Goal: Transaction & Acquisition: Book appointment/travel/reservation

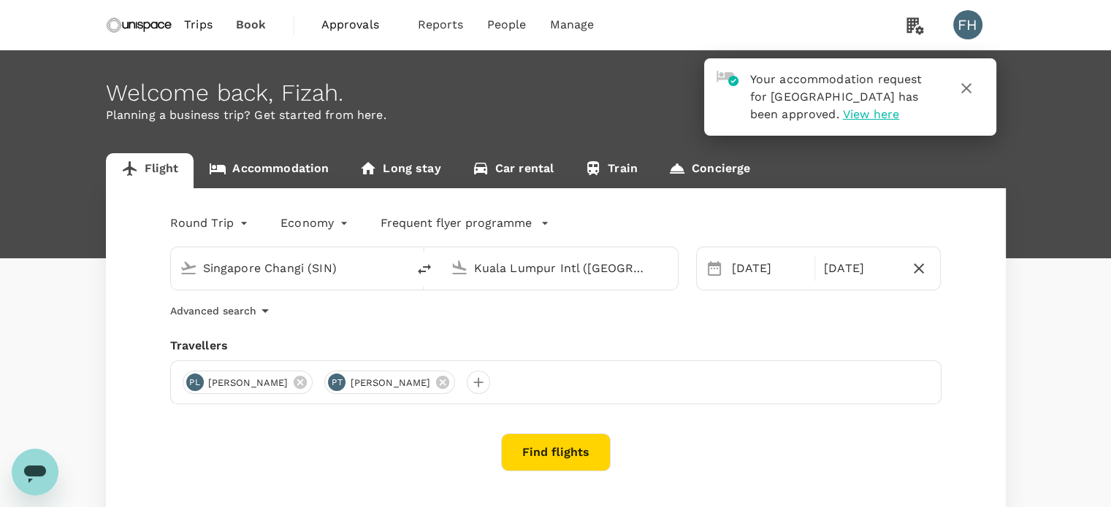
click at [245, 261] on input "Singapore Changi (SIN)" at bounding box center [289, 268] width 173 height 23
click at [320, 318] on p "Hong Kong Intl" at bounding box center [311, 325] width 256 height 15
type input "Hong Kong Intl (HKG)"
click at [500, 269] on input "Kuala Lumpur Intl (KUL)" at bounding box center [560, 268] width 173 height 23
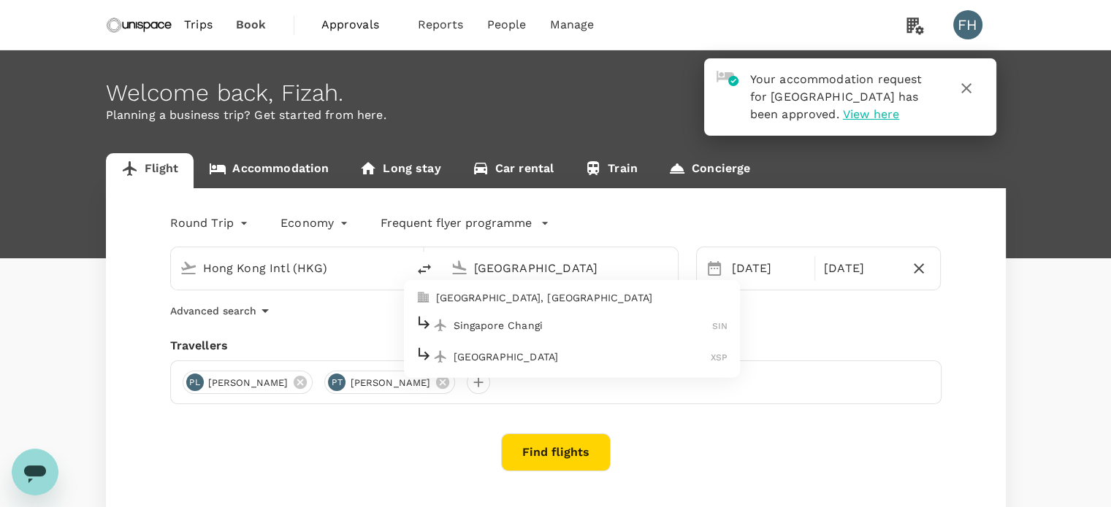
drag, startPoint x: 470, startPoint y: 325, endPoint x: 470, endPoint y: 334, distance: 9.5
click at [470, 334] on div "Singapore Changi SIN" at bounding box center [571, 325] width 313 height 23
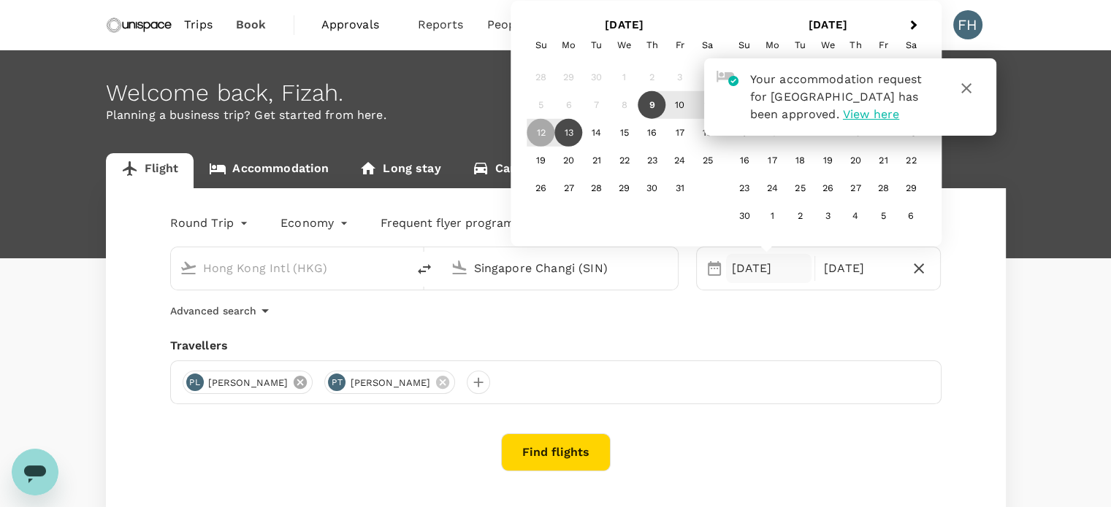
type input "Singapore Changi (SIN)"
click at [294, 382] on icon at bounding box center [300, 382] width 13 height 13
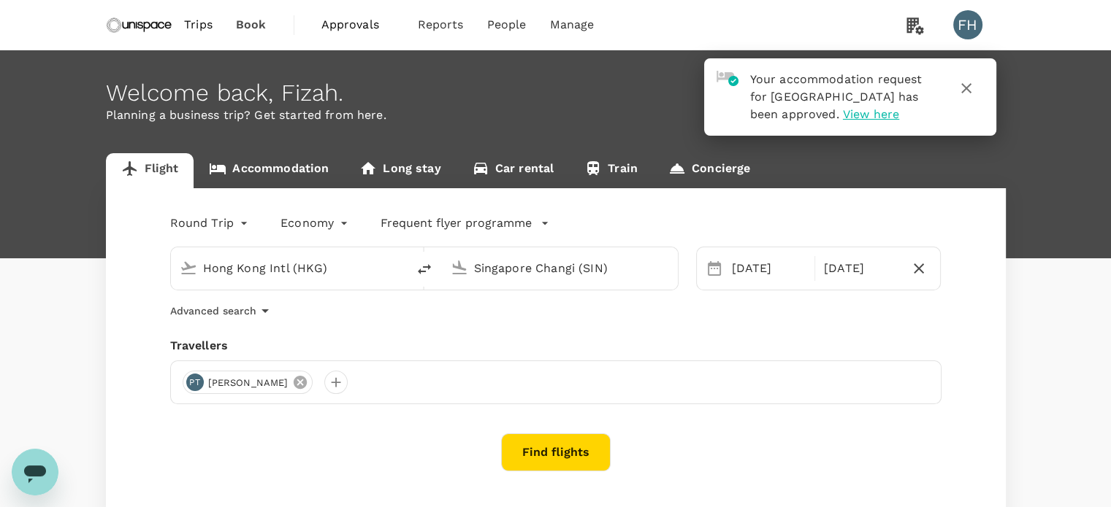
click at [292, 383] on icon at bounding box center [300, 383] width 16 height 16
drag, startPoint x: 207, startPoint y: 382, endPoint x: 198, endPoint y: 383, distance: 8.9
click at [205, 382] on div at bounding box center [555, 383] width 771 height 44
click at [193, 383] on div at bounding box center [194, 382] width 23 height 23
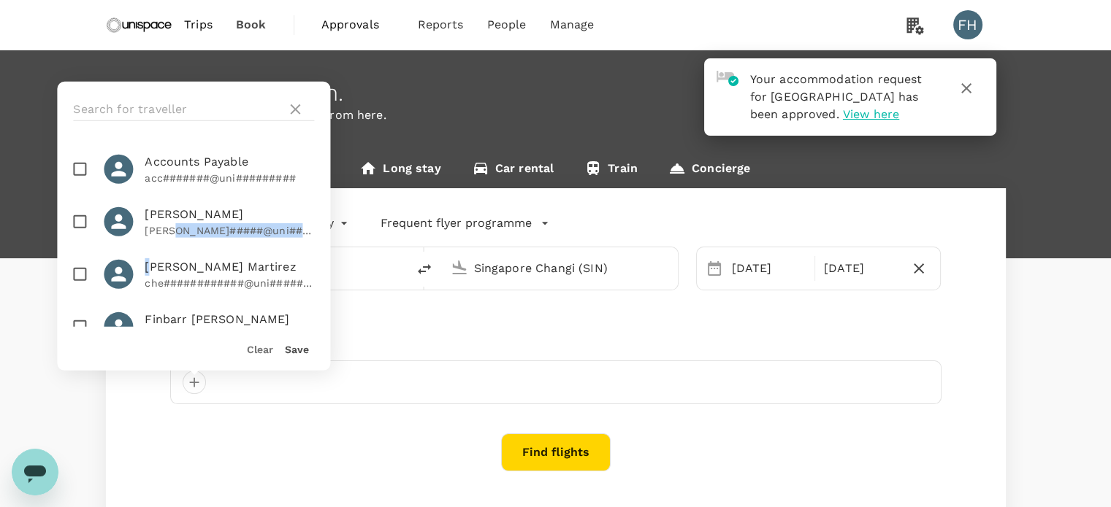
drag, startPoint x: 172, startPoint y: 228, endPoint x: 156, endPoint y: 263, distance: 38.3
click at [156, 263] on ul "Accounts Payable acc#######@uni######### Chee Seang Teh leo#####@uni######### C…" at bounding box center [193, 232] width 273 height 190
click at [172, 267] on span "[PERSON_NAME] Martirez" at bounding box center [229, 267] width 169 height 18
checkbox input "true"
click at [302, 346] on button "Save" at bounding box center [297, 350] width 24 height 12
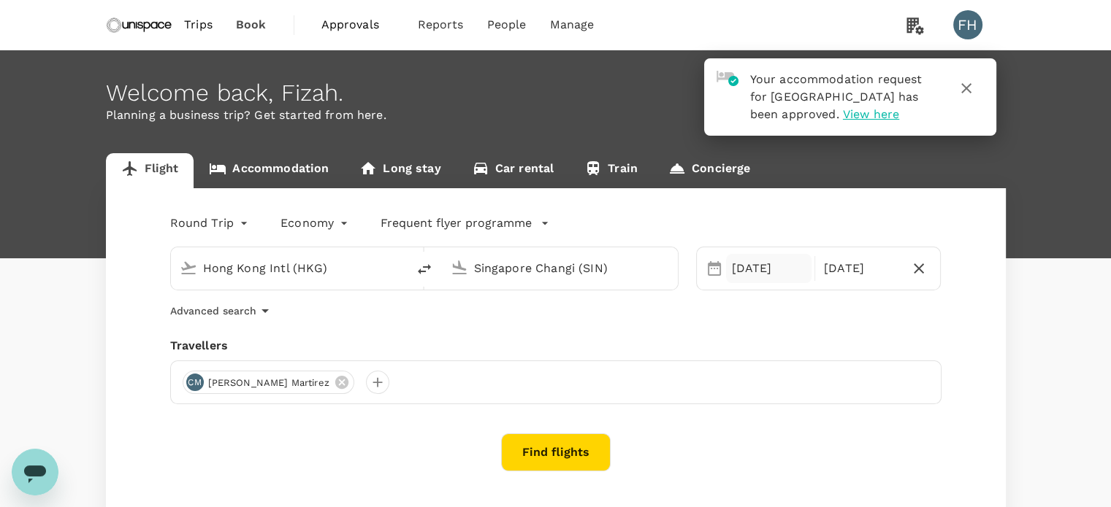
click at [735, 266] on div "12 Oct" at bounding box center [768, 268] width 85 height 29
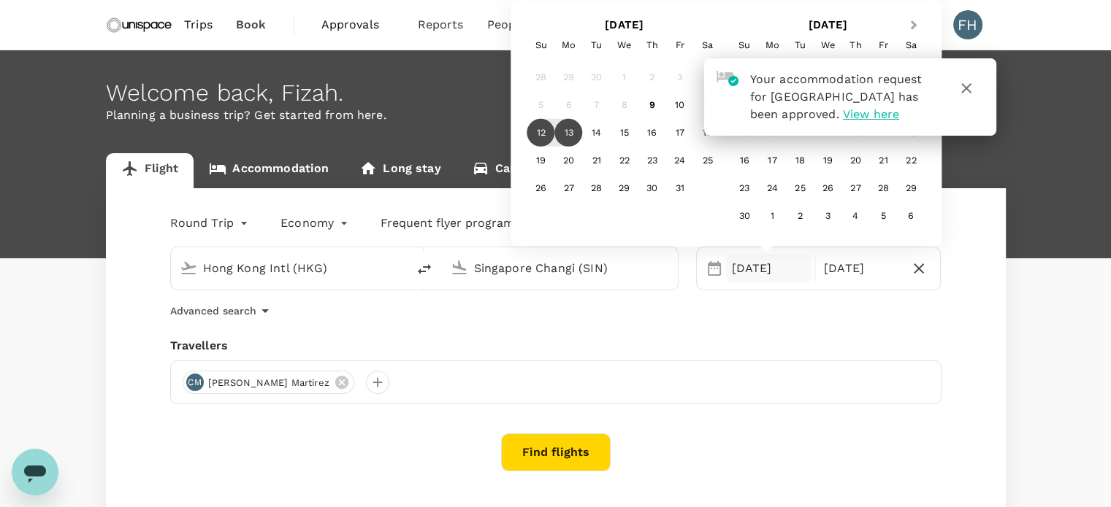
click at [908, 29] on button "Next Month" at bounding box center [914, 26] width 23 height 23
click at [967, 81] on icon "button" at bounding box center [966, 89] width 18 height 18
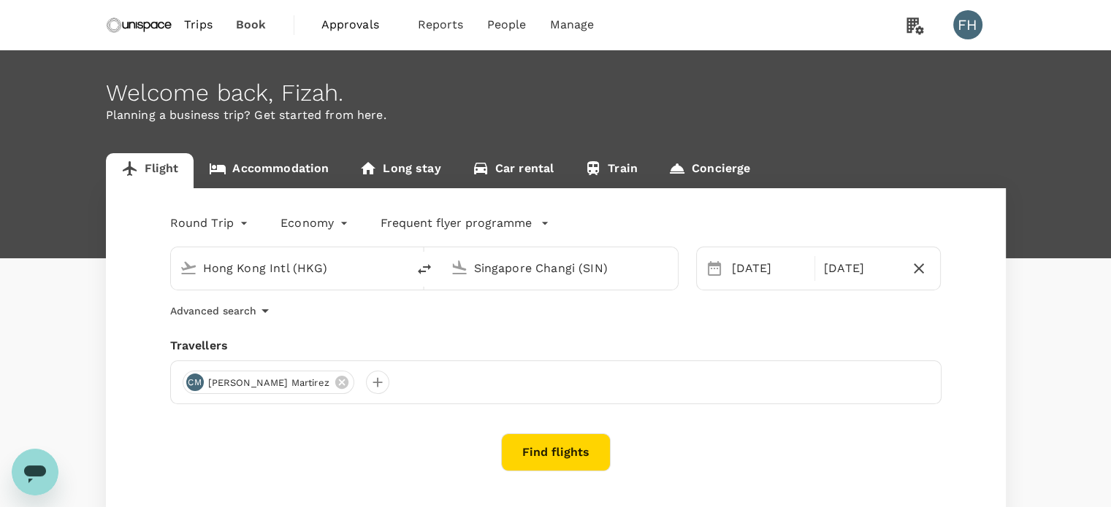
click at [723, 270] on div "12 Oct" at bounding box center [768, 268] width 91 height 29
click at [759, 266] on div "12 Oct" at bounding box center [768, 268] width 85 height 29
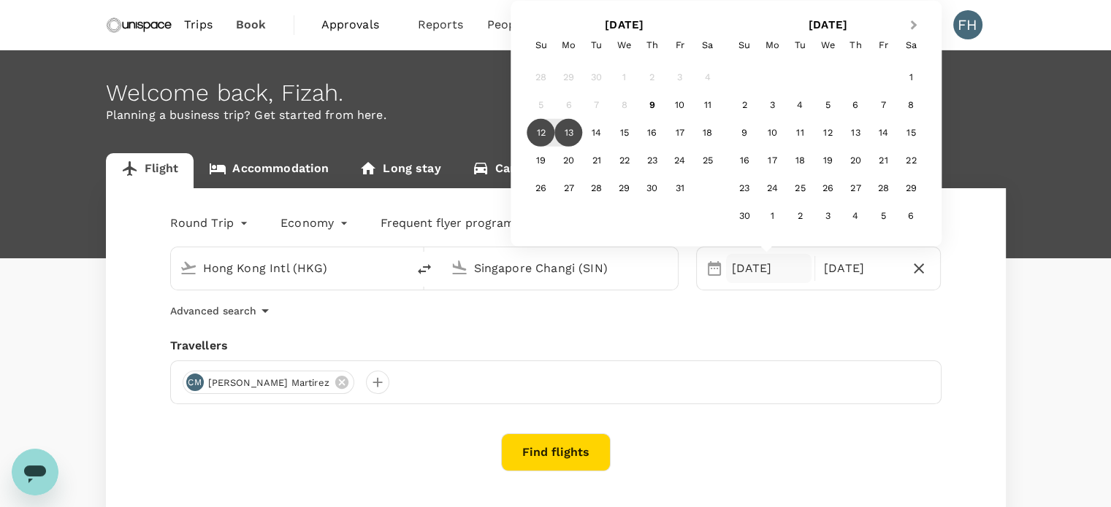
click at [913, 20] on span "Next Month" at bounding box center [913, 25] width 0 height 17
click at [854, 82] on div "4" at bounding box center [855, 78] width 28 height 28
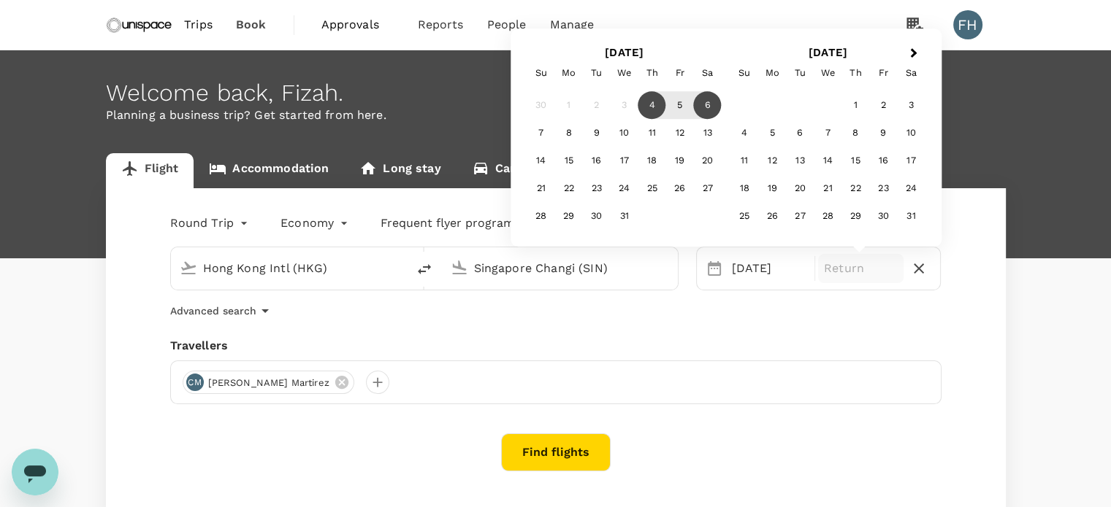
click at [705, 110] on div "6" at bounding box center [708, 106] width 28 height 28
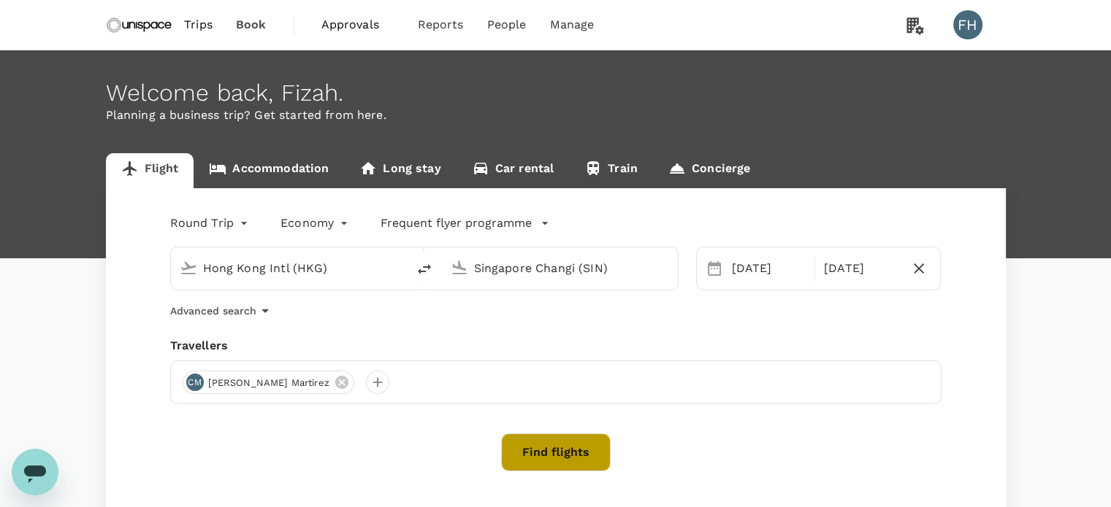
click at [558, 453] on button "Find flights" at bounding box center [556, 453] width 110 height 38
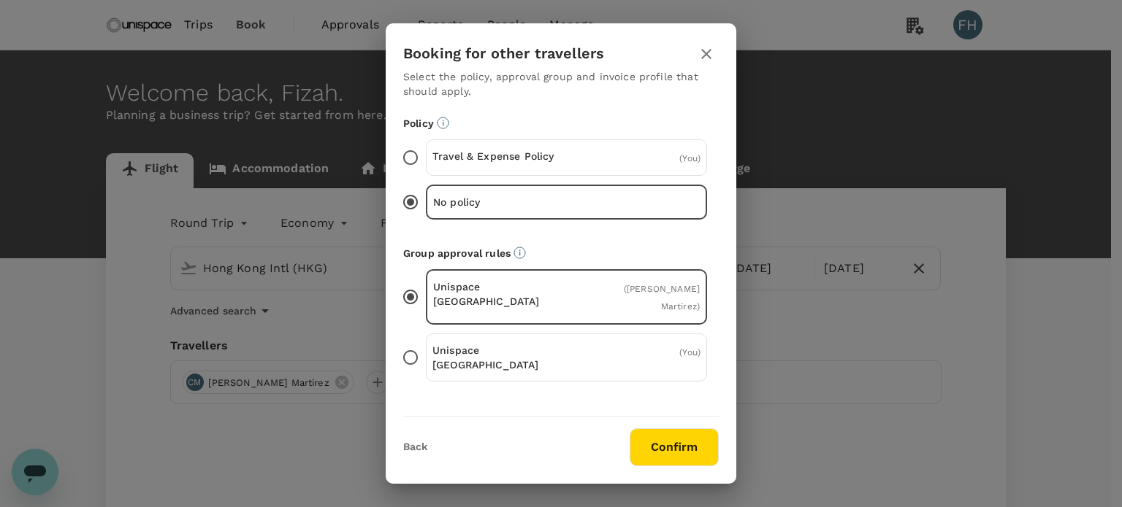
click at [611, 153] on div "( You )" at bounding box center [655, 158] width 89 height 18
click at [426, 153] on input "Travel & Expense Policy ( You )" at bounding box center [410, 157] width 31 height 31
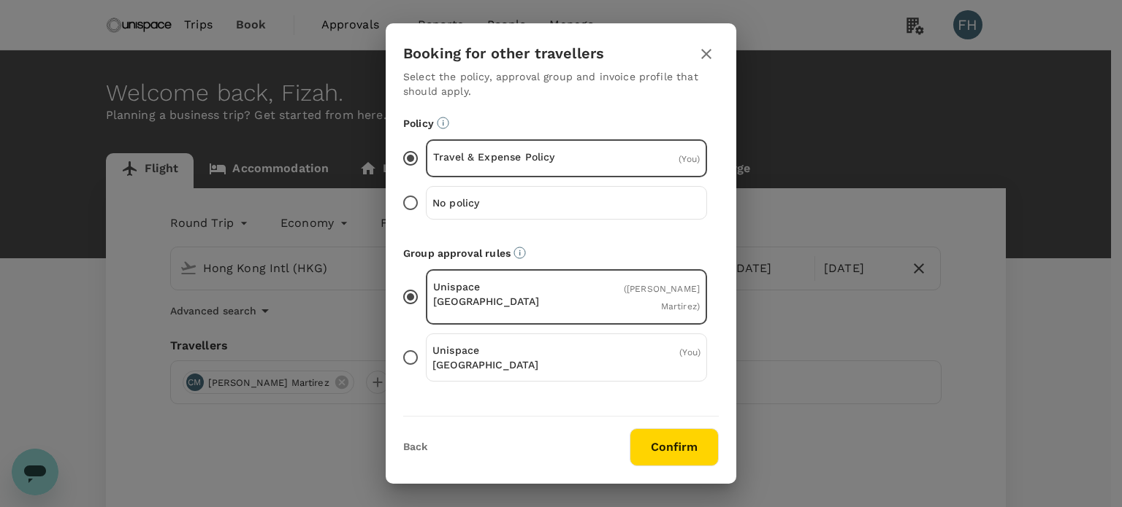
click at [675, 445] on button "Confirm" at bounding box center [673, 448] width 89 height 38
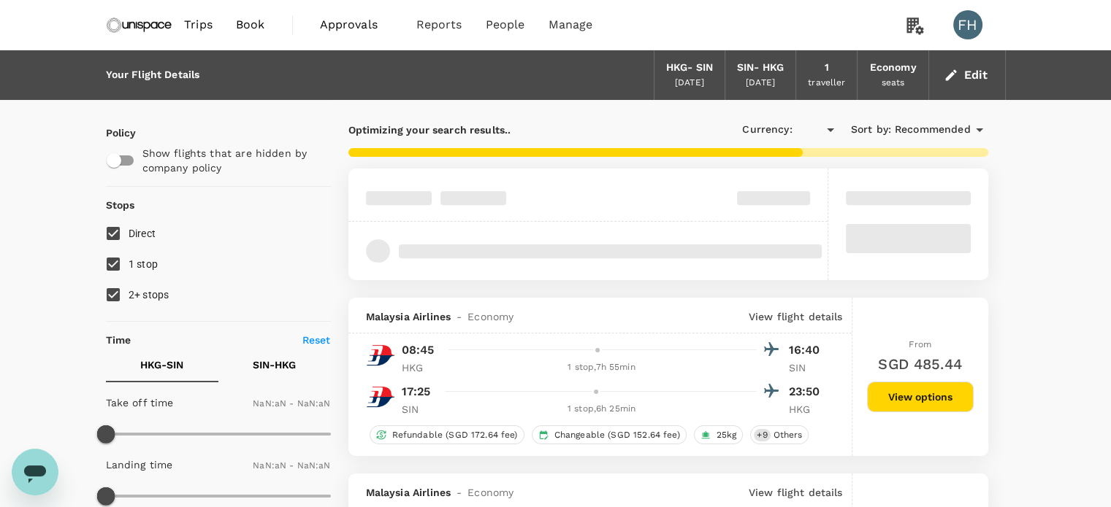
type input "SGD"
type input "1440"
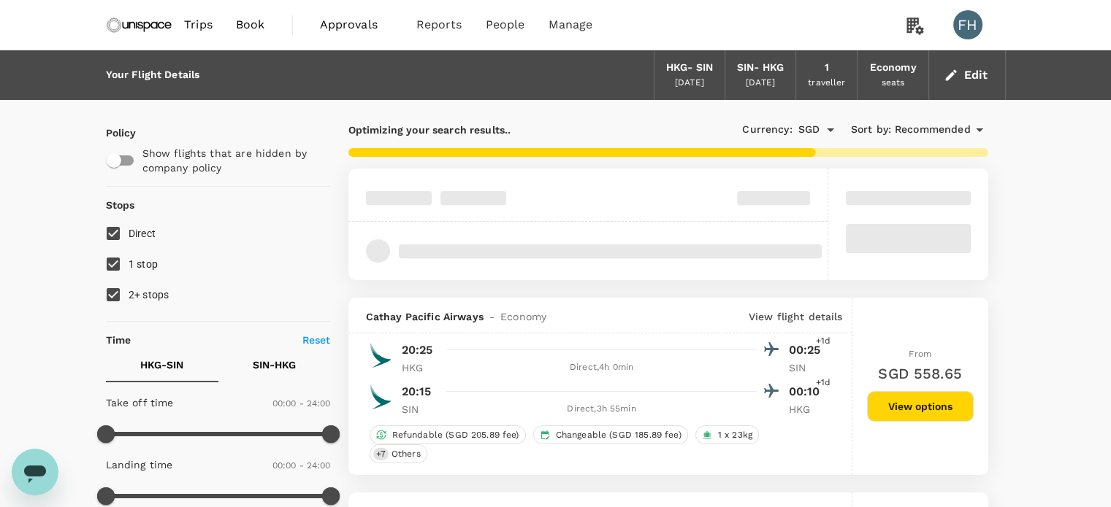
click at [142, 260] on span "1 stop" at bounding box center [144, 264] width 30 height 12
click at [129, 260] on input "1 stop" at bounding box center [113, 264] width 31 height 31
checkbox input "false"
click at [137, 307] on label "2+ stops" at bounding box center [208, 295] width 221 height 31
click at [129, 307] on input "2+ stops" at bounding box center [113, 295] width 31 height 31
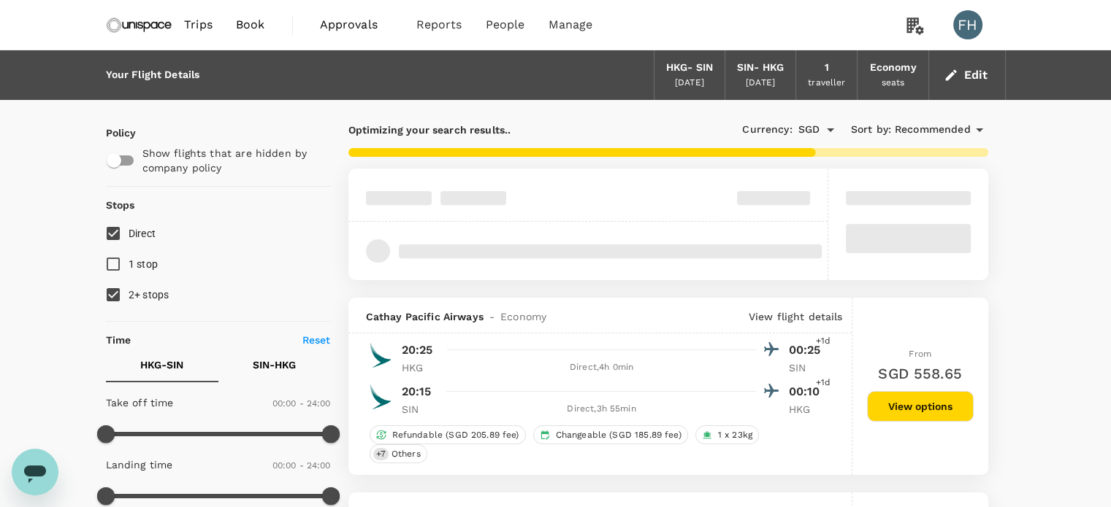
checkbox input "false"
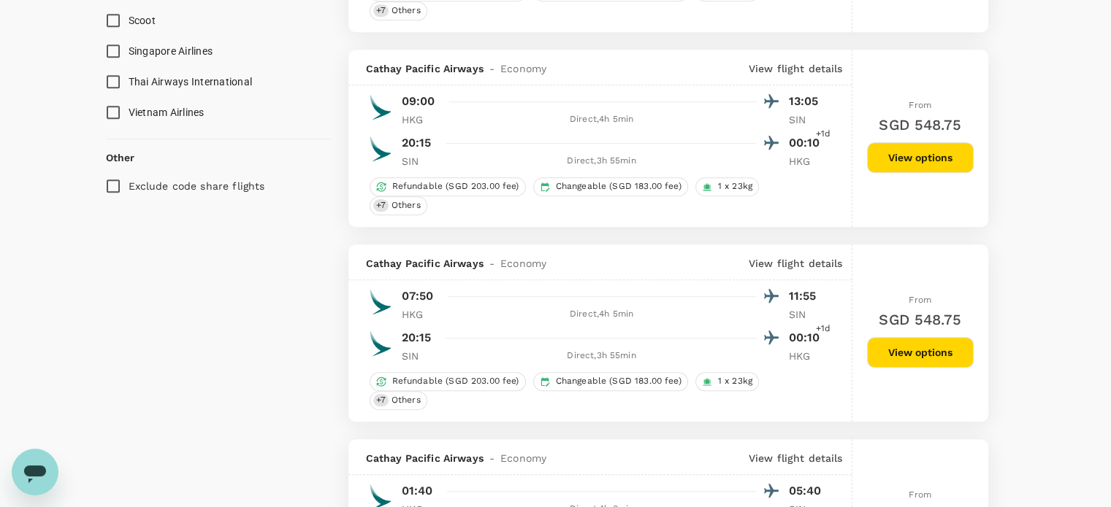
scroll to position [1095, 0]
click at [891, 359] on button "View options" at bounding box center [920, 352] width 107 height 31
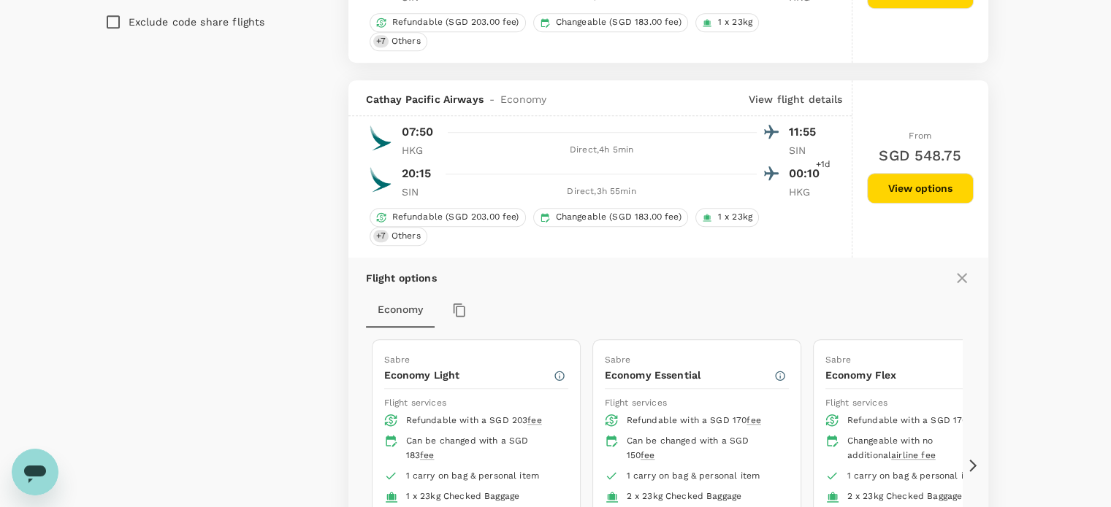
scroll to position [1324, 0]
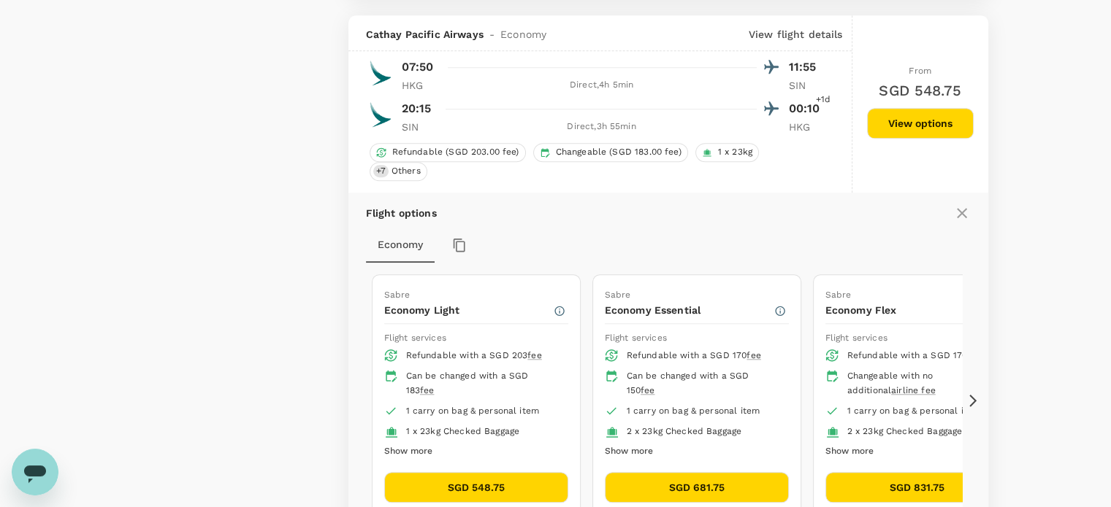
type input "1625"
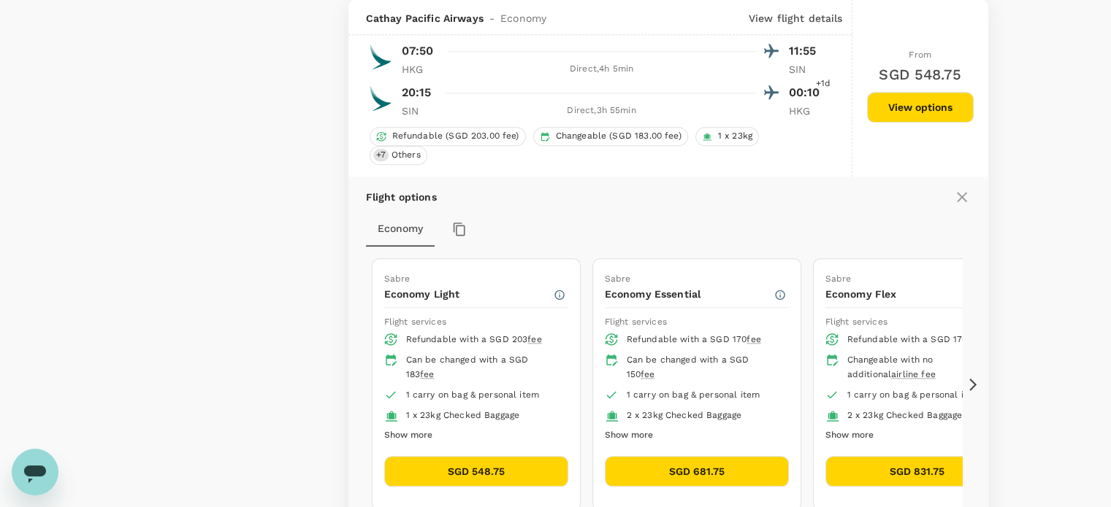
scroll to position [1558, 0]
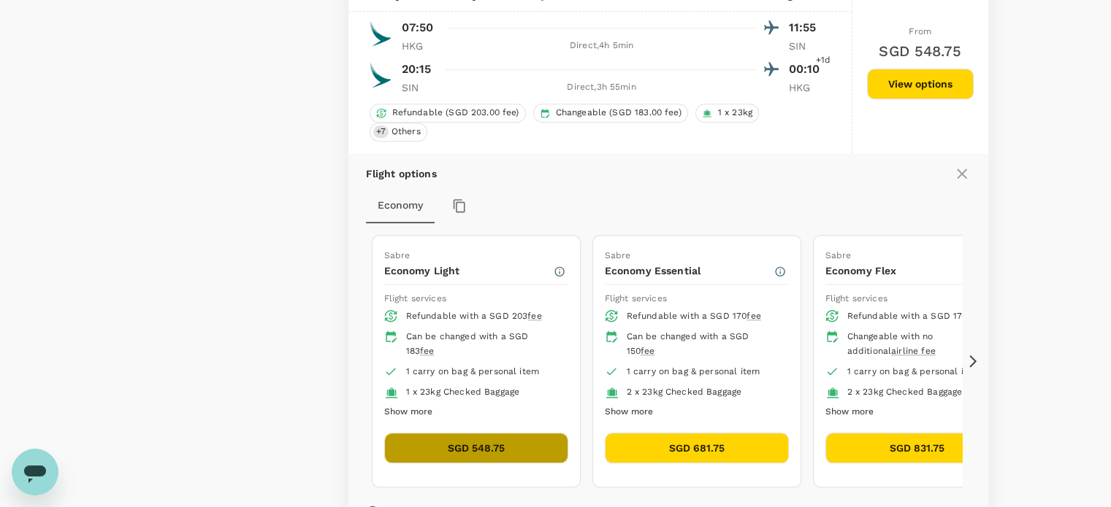
click at [491, 445] on button "SGD 548.75" at bounding box center [476, 448] width 184 height 31
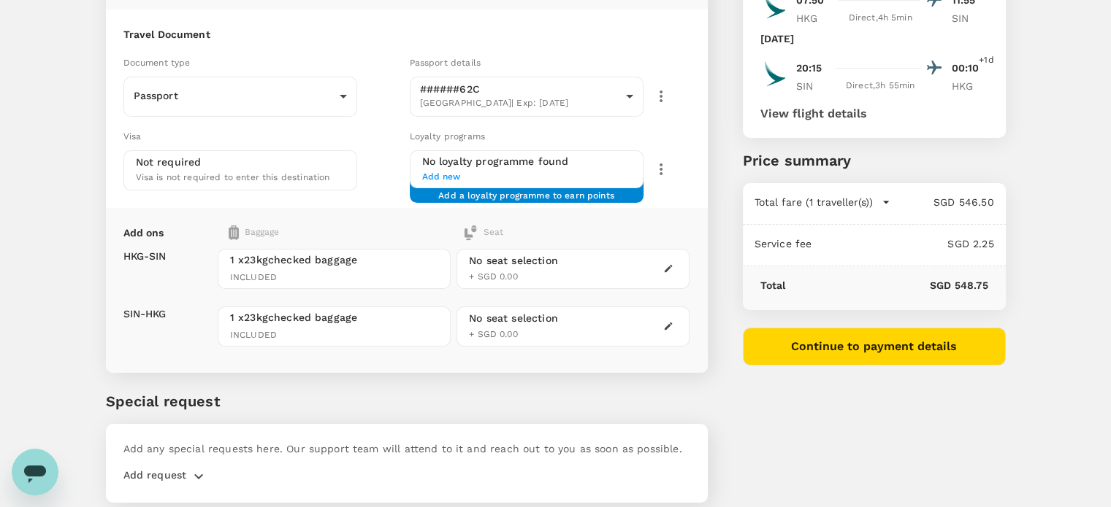
scroll to position [146, 0]
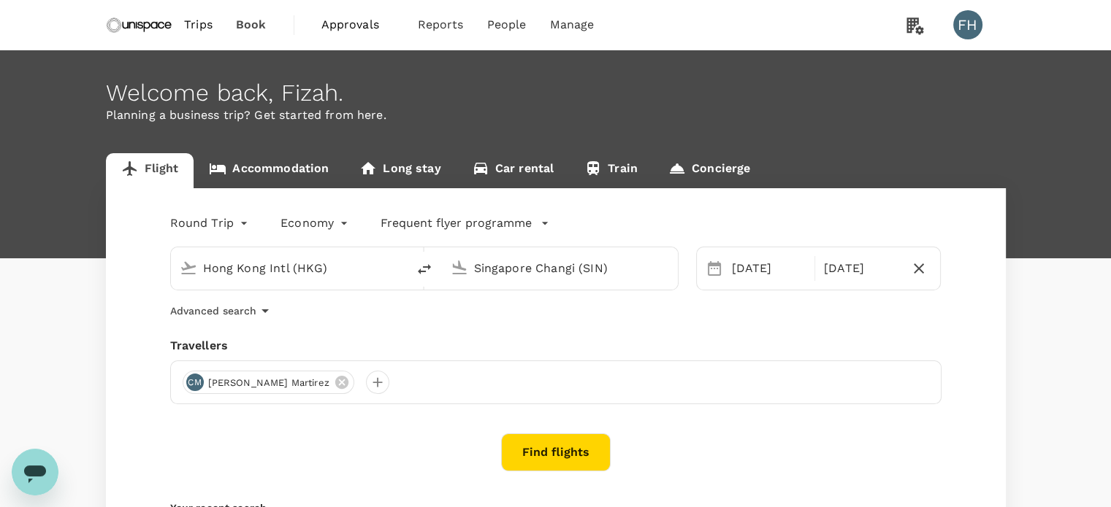
drag, startPoint x: 568, startPoint y: 453, endPoint x: 561, endPoint y: 410, distance: 43.7
click at [561, 410] on div "Round Trip roundtrip Economy economy Frequent flyer programme Hong Kong Intl ([…" at bounding box center [556, 395] width 900 height 414
